Goal: Transaction & Acquisition: Book appointment/travel/reservation

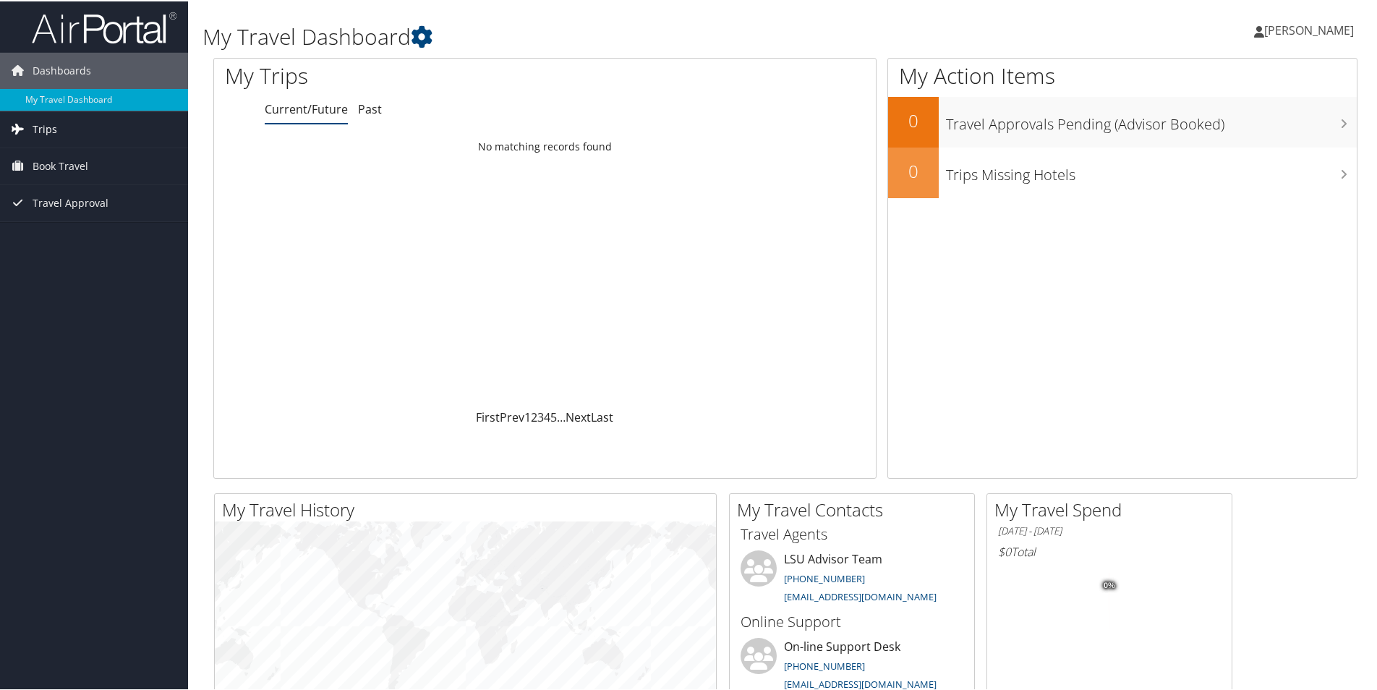
click at [68, 122] on link "Trips" at bounding box center [94, 128] width 188 height 36
click at [75, 233] on span "Book Travel" at bounding box center [61, 230] width 56 height 36
click at [1289, 21] on span "[PERSON_NAME]" at bounding box center [1309, 29] width 90 height 16
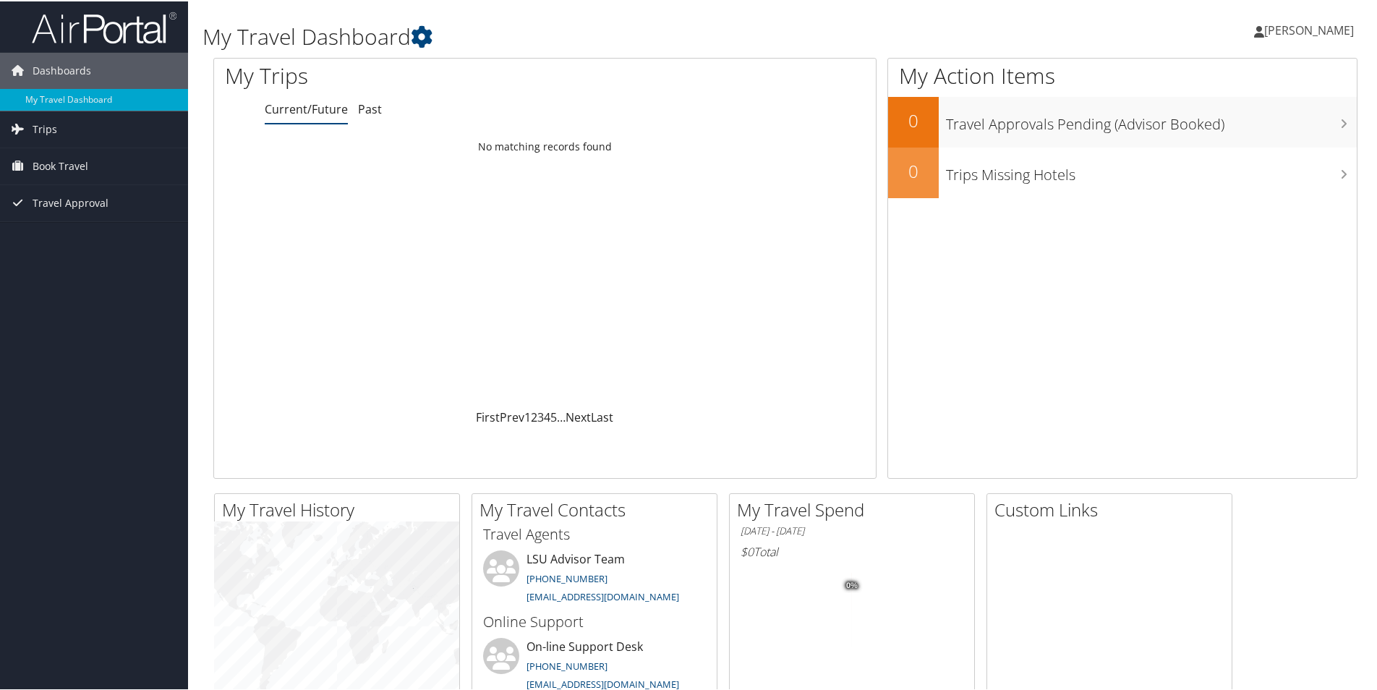
click at [676, 28] on span "[PERSON_NAME]" at bounding box center [1309, 29] width 90 height 16
click at [83, 163] on span "Book Travel" at bounding box center [61, 165] width 56 height 36
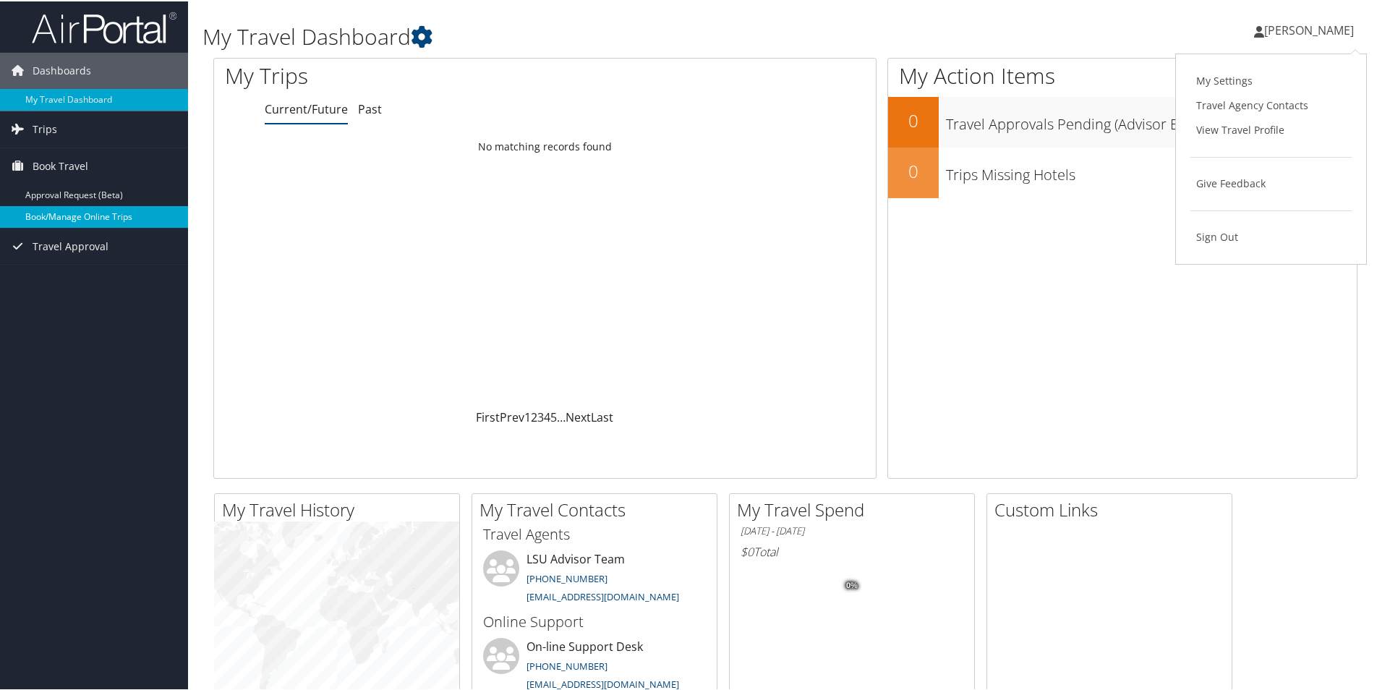
click at [46, 208] on link "Book/Manage Online Trips" at bounding box center [94, 216] width 188 height 22
